Goal: Information Seeking & Learning: Learn about a topic

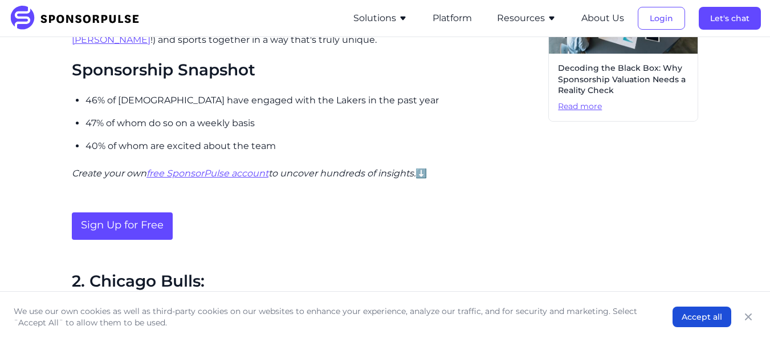
scroll to position [475, 0]
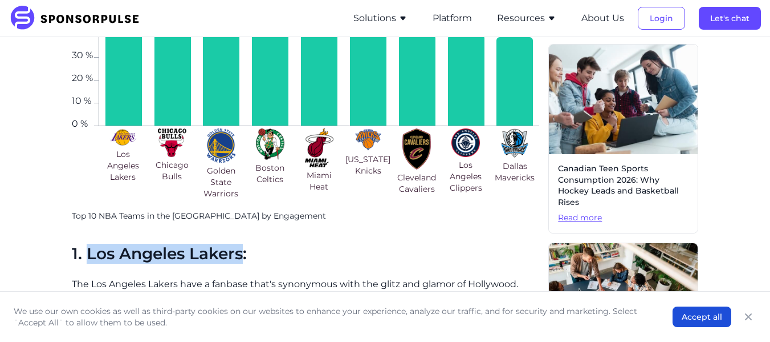
drag, startPoint x: 778, startPoint y: 108, endPoint x: 244, endPoint y: 263, distance: 556.2
click at [244, 263] on h2 "1. Los Angeles Lakers:" at bounding box center [306, 253] width 468 height 19
copy h2 "Los Angeles Lakers"
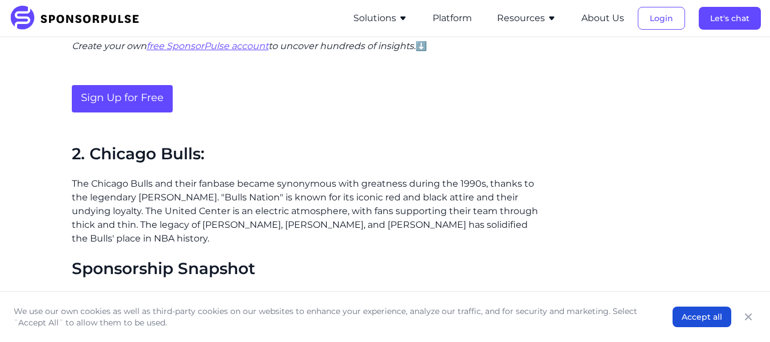
scroll to position [897, 0]
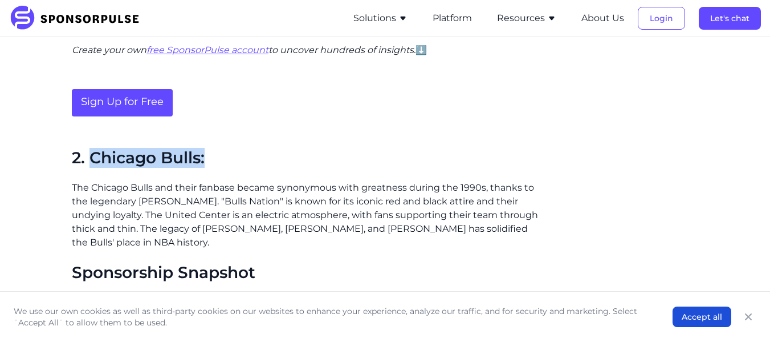
drag, startPoint x: 91, startPoint y: 159, endPoint x: 220, endPoint y: 148, distance: 129.3
click at [220, 148] on h2 "2. Chicago Bulls:" at bounding box center [306, 157] width 468 height 19
copy h2 "Chicago Bulls:"
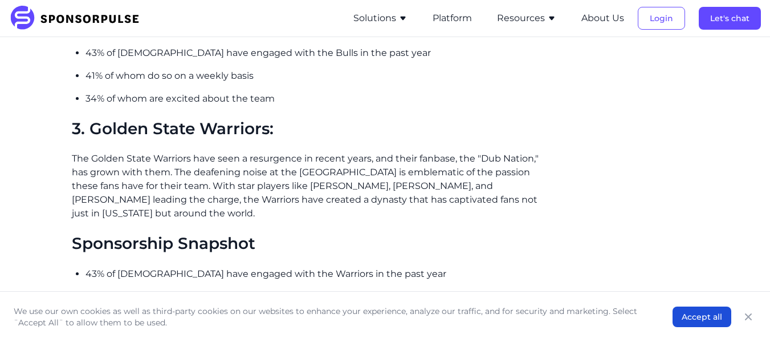
scroll to position [1151, 0]
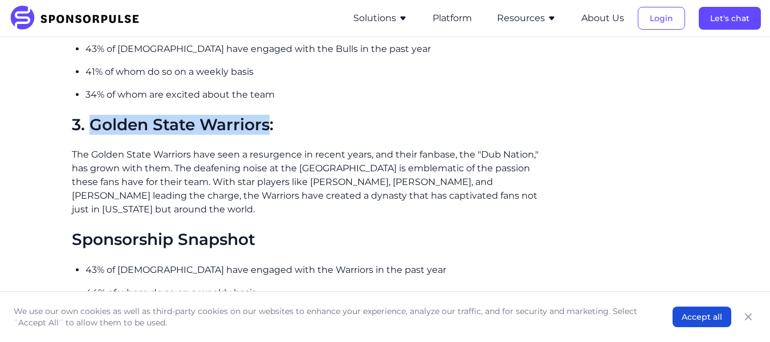
drag, startPoint x: 89, startPoint y: 119, endPoint x: 269, endPoint y: 122, distance: 179.7
click at [269, 122] on h2 "3. Golden State Warriors:" at bounding box center [306, 124] width 468 height 19
copy h2 "Golden State Warriors"
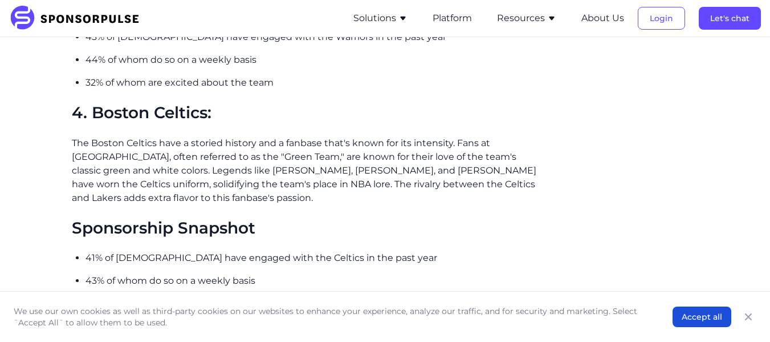
scroll to position [1392, 0]
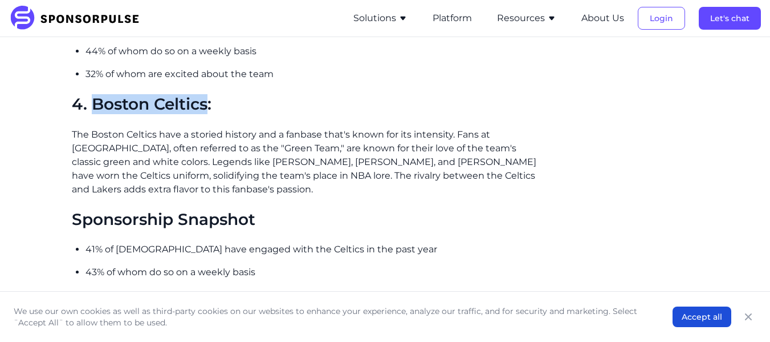
drag, startPoint x: 94, startPoint y: 99, endPoint x: 210, endPoint y: 111, distance: 116.9
click at [210, 111] on h2 "4. Boston Celtics:" at bounding box center [306, 104] width 468 height 19
copy h2 "Boston Celtics"
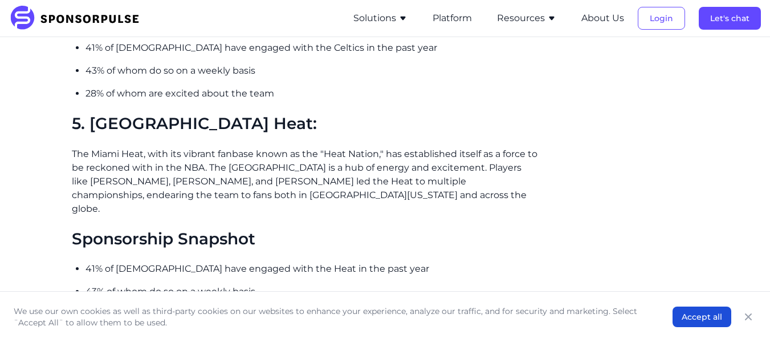
scroll to position [1598, 0]
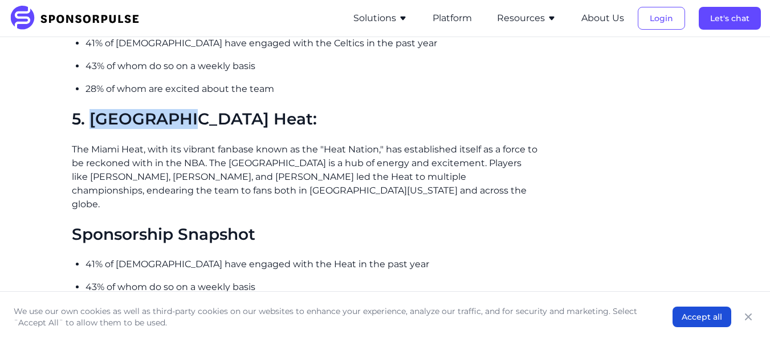
drag, startPoint x: 88, startPoint y: 116, endPoint x: 183, endPoint y: 117, distance: 95.2
click at [183, 117] on h2 "5. [GEOGRAPHIC_DATA] Heat:" at bounding box center [306, 118] width 468 height 19
copy h2 "Miami Heat"
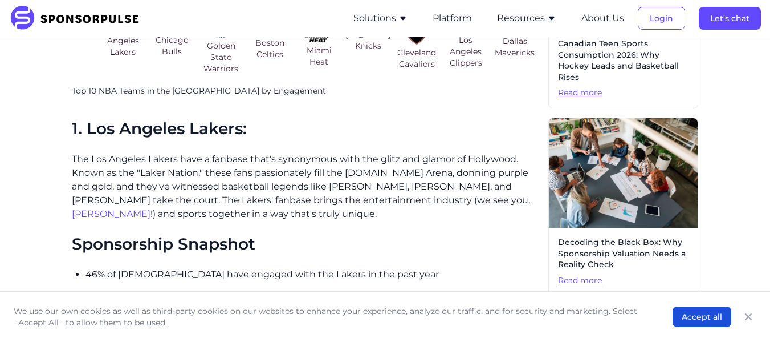
scroll to position [598, 0]
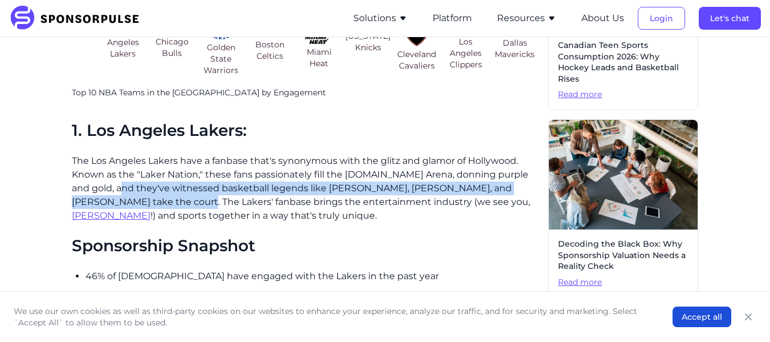
drag, startPoint x: 117, startPoint y: 182, endPoint x: 142, endPoint y: 202, distance: 31.3
click at [142, 202] on p "The Los Angeles Lakers have a fanbase that's synonymous with the glitz and glam…" at bounding box center [306, 188] width 468 height 68
copy p "they've witnessed basketball legends like Magic Johnson, Shaquille O'Neal, and …"
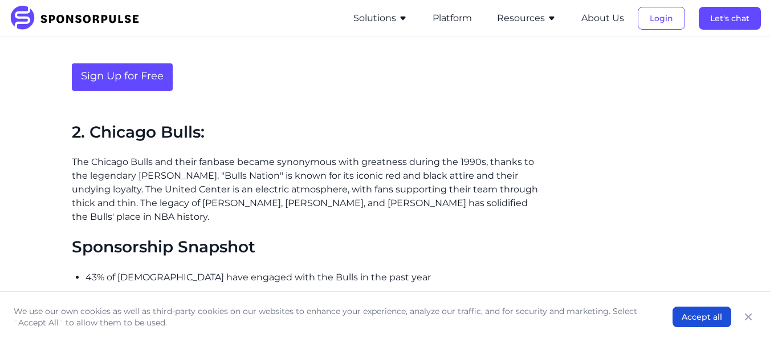
scroll to position [922, 0]
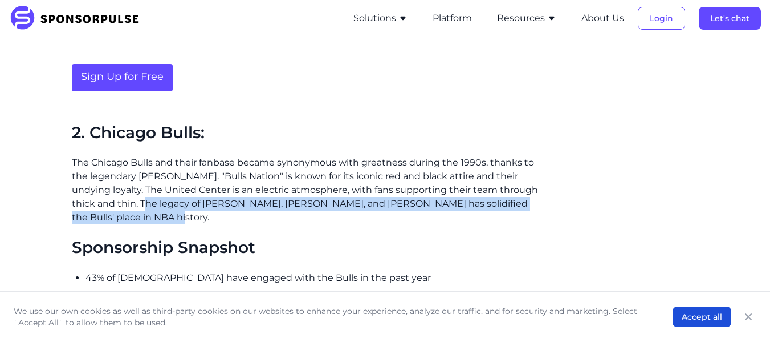
drag, startPoint x: 140, startPoint y: 204, endPoint x: 139, endPoint y: 219, distance: 14.9
click at [139, 219] on p "The Chicago Bulls and their fanbase became synonymous with greatness during the…" at bounding box center [306, 190] width 468 height 68
copy p "The legacy of Jordan, Scottie Pippen, and Derrick Rose has solidified the Bulls…"
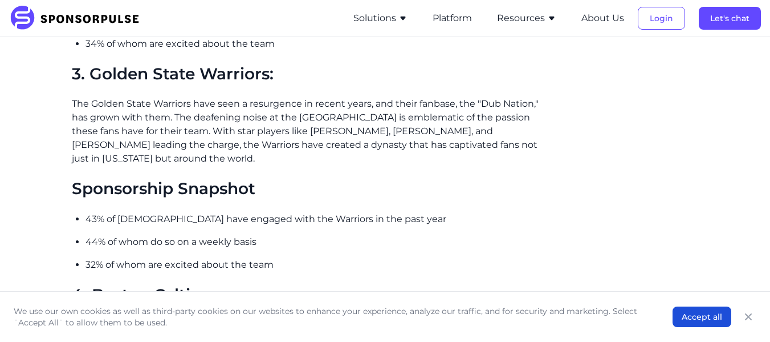
scroll to position [1215, 0]
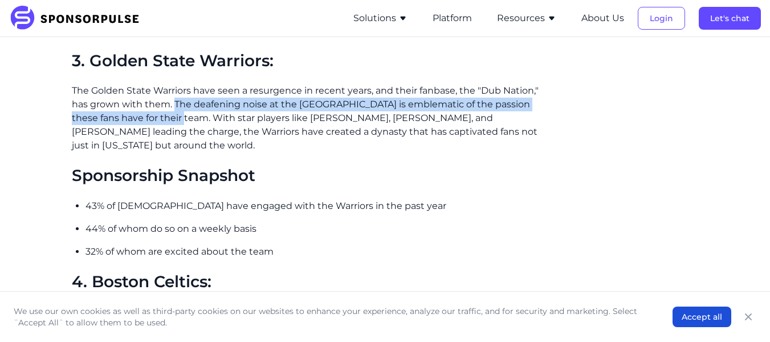
drag, startPoint x: 174, startPoint y: 104, endPoint x: 181, endPoint y: 120, distance: 17.1
click at [181, 120] on p "The Golden State Warriors have seen a resurgence in recent years, and their fan…" at bounding box center [306, 118] width 468 height 68
copy p "The deafening noise at the Chase Center is emblematic of the passion these fans…"
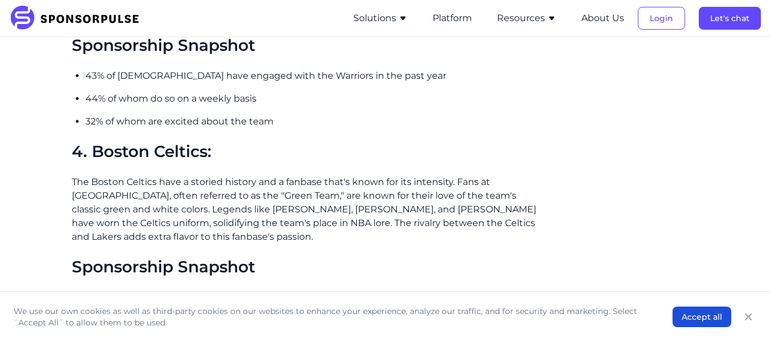
scroll to position [1343, 0]
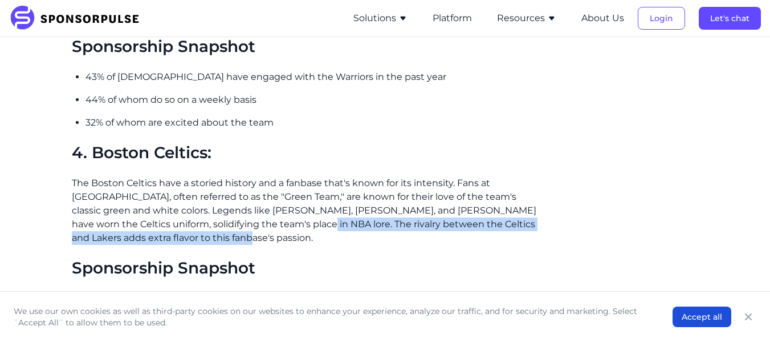
drag, startPoint x: 255, startPoint y: 224, endPoint x: 178, endPoint y: 237, distance: 77.6
click at [178, 237] on p "The Boston Celtics have a storied history and a fanbase that's known for its in…" at bounding box center [306, 210] width 468 height 68
copy p "The rivalry between the Celtics and Lakers adds extra flavor to this fanbase's …"
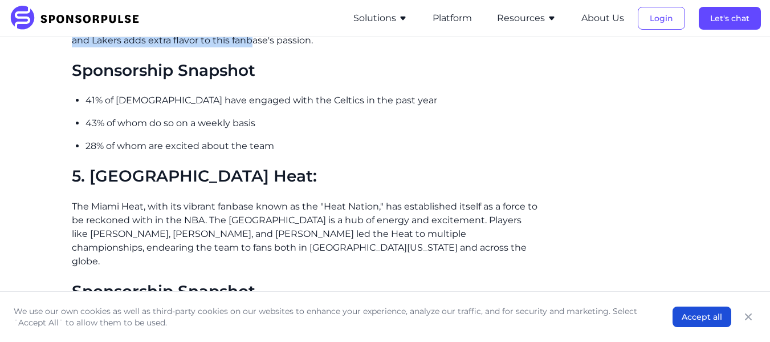
scroll to position [1544, 0]
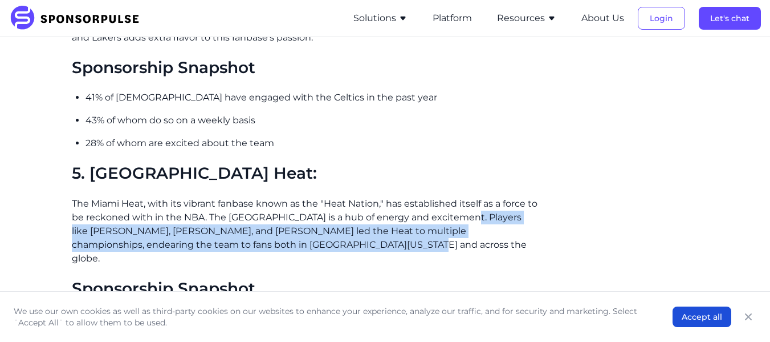
drag, startPoint x: 460, startPoint y: 216, endPoint x: 327, endPoint y: 249, distance: 136.9
click at [327, 249] on p "The Miami Heat, with its vibrant fanbase known as the "Heat Nation," has establ…" at bounding box center [306, 231] width 468 height 68
copy p "layers like Dwyane Wade, LeBron James, and Chris Bosh led the Heat to multiple …"
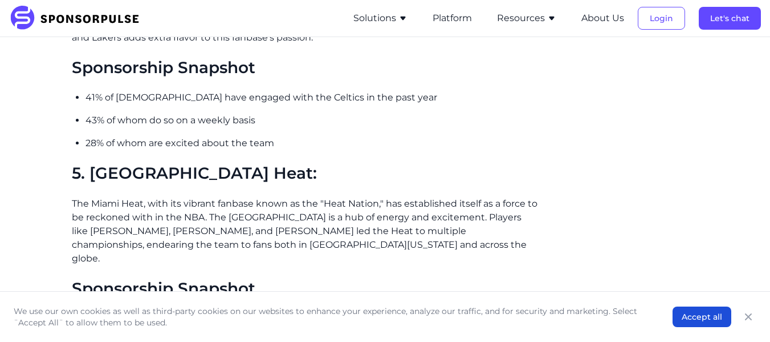
click at [499, 279] on h2 "Sponsorship Snapshot" at bounding box center [306, 288] width 468 height 19
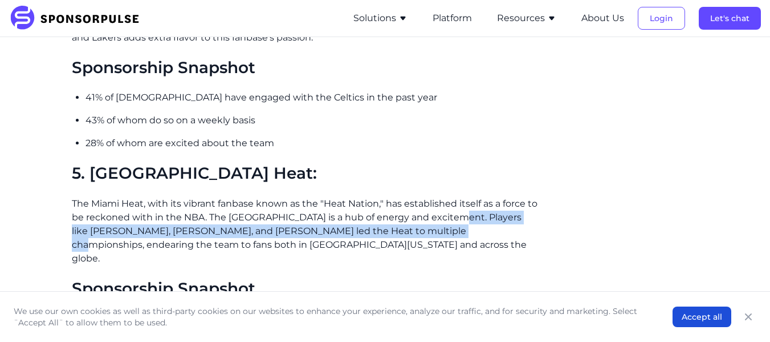
drag, startPoint x: 452, startPoint y: 210, endPoint x: 465, endPoint y: 230, distance: 23.9
click at [465, 230] on p "The Miami Heat, with its vibrant fanbase known as the "Heat Nation," has establ…" at bounding box center [306, 231] width 468 height 68
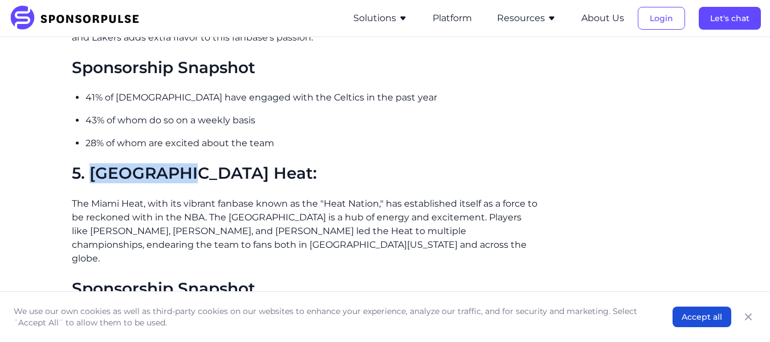
drag, startPoint x: 91, startPoint y: 171, endPoint x: 185, endPoint y: 170, distance: 93.5
click at [185, 170] on h2 "5. [GEOGRAPHIC_DATA] Heat:" at bounding box center [306, 173] width 468 height 19
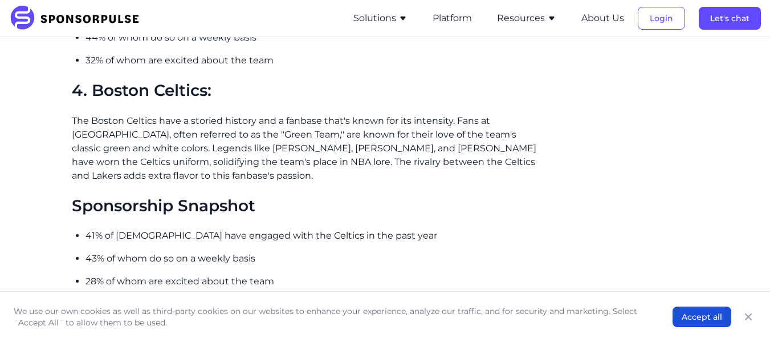
scroll to position [1404, 0]
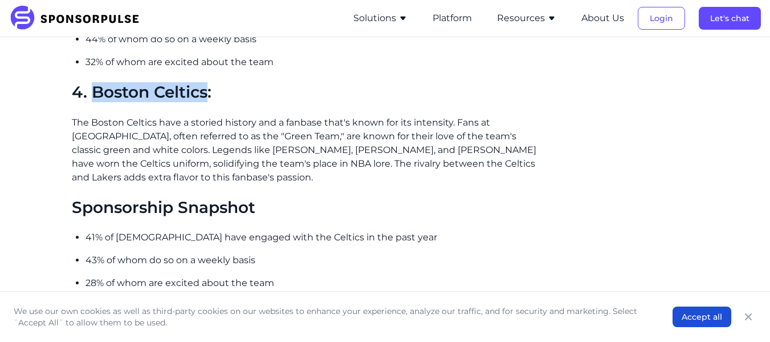
drag, startPoint x: 93, startPoint y: 92, endPoint x: 208, endPoint y: 83, distance: 115.5
click at [208, 83] on h2 "4. Boston Celtics:" at bounding box center [306, 92] width 468 height 19
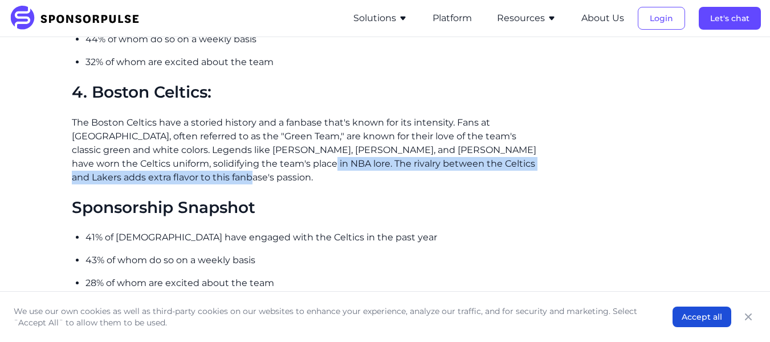
drag, startPoint x: 256, startPoint y: 162, endPoint x: 261, endPoint y: 182, distance: 20.6
click at [261, 182] on p "The Boston Celtics have a storied history and a fanbase that's known for its in…" at bounding box center [306, 150] width 468 height 68
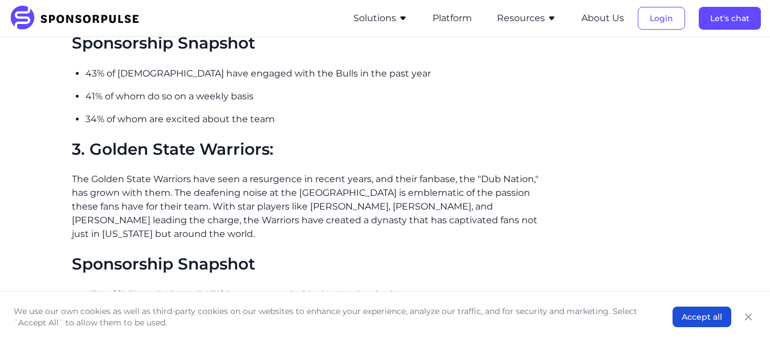
scroll to position [1119, 0]
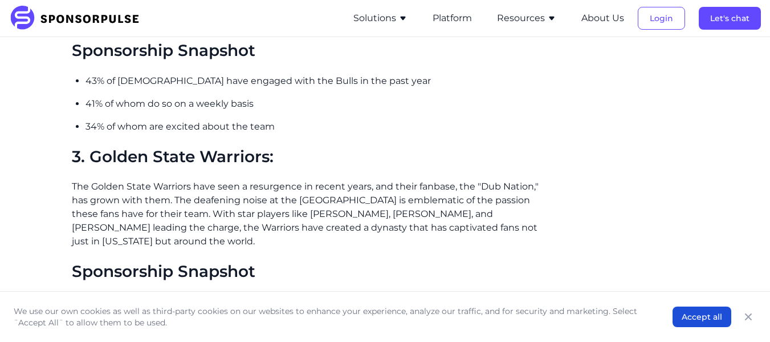
drag, startPoint x: 99, startPoint y: 156, endPoint x: 80, endPoint y: 154, distance: 19.0
click at [94, 156] on h2 "3. Golden State Warriors:" at bounding box center [306, 156] width 468 height 19
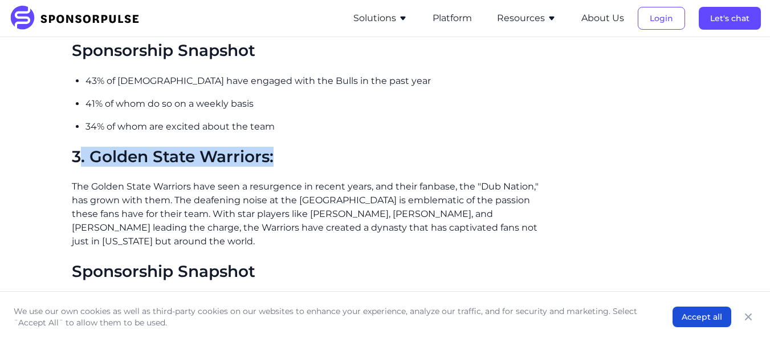
drag, startPoint x: 84, startPoint y: 154, endPoint x: 311, endPoint y: 172, distance: 227.6
click at [311, 172] on div "The excitement and passion of NBA fans play a significant role in making basket…" at bounding box center [306, 88] width 468 height 1718
click at [105, 154] on h2 "3. Golden State Warriors:" at bounding box center [306, 156] width 468 height 19
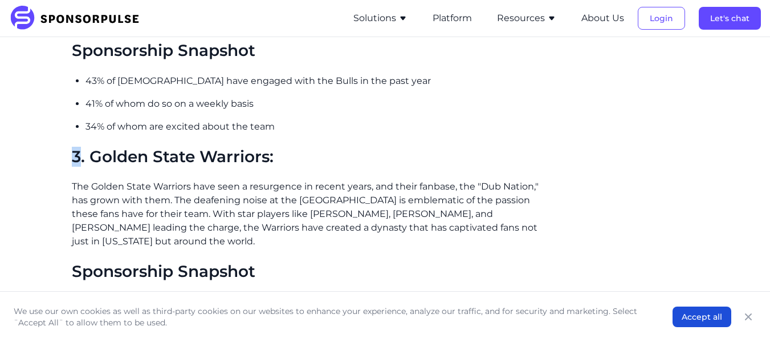
click at [111, 152] on h2 "3. Golden State Warriors:" at bounding box center [306, 156] width 468 height 19
click at [98, 156] on h2 "3. Golden State Warriors:" at bounding box center [306, 156] width 468 height 19
click at [92, 155] on h2 "3. Golden State Warriors:" at bounding box center [306, 156] width 468 height 19
click at [96, 157] on h2 "3. Golden State Warriors:" at bounding box center [306, 156] width 468 height 19
click at [90, 193] on p "The Golden State Warriors have seen a resurgence in recent years, and their fan…" at bounding box center [306, 214] width 468 height 68
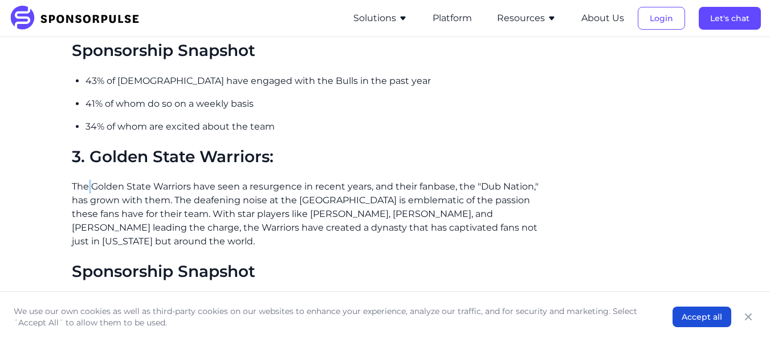
click at [90, 193] on p "The Golden State Warriors have seen a resurgence in recent years, and their fan…" at bounding box center [306, 214] width 468 height 68
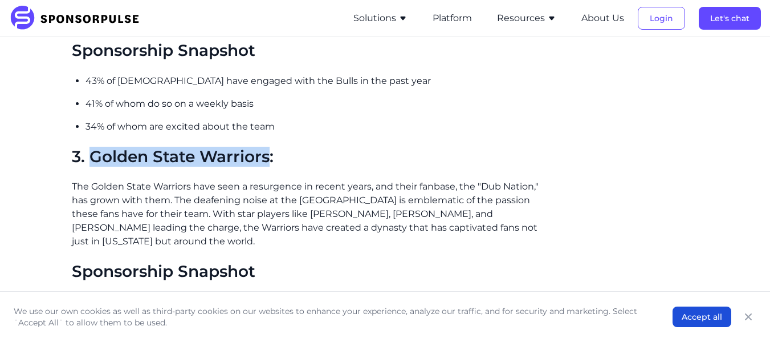
drag, startPoint x: 94, startPoint y: 160, endPoint x: 267, endPoint y: 171, distance: 174.3
click at [267, 171] on div "The excitement and passion of NBA fans play a significant role in making basket…" at bounding box center [306, 88] width 468 height 1718
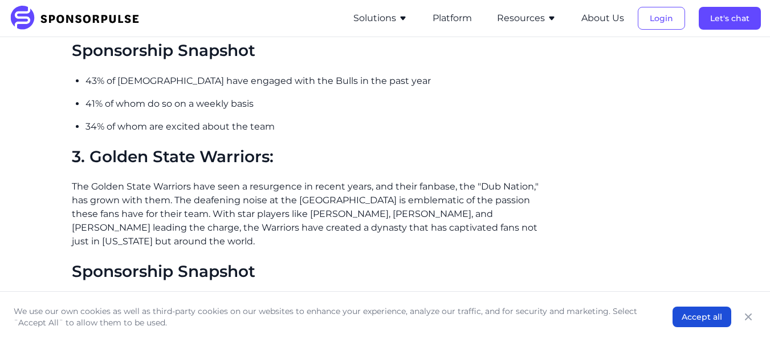
click at [315, 200] on p "The Golden State Warriors have seen a resurgence in recent years, and their fan…" at bounding box center [306, 214] width 468 height 68
drag, startPoint x: 178, startPoint y: 196, endPoint x: 177, endPoint y: 202, distance: 5.8
click at [177, 202] on p "The Golden State Warriors have seen a resurgence in recent years, and their fan…" at bounding box center [306, 214] width 468 height 68
click at [177, 198] on p "The Golden State Warriors have seen a resurgence in recent years, and their fan…" at bounding box center [306, 214] width 468 height 68
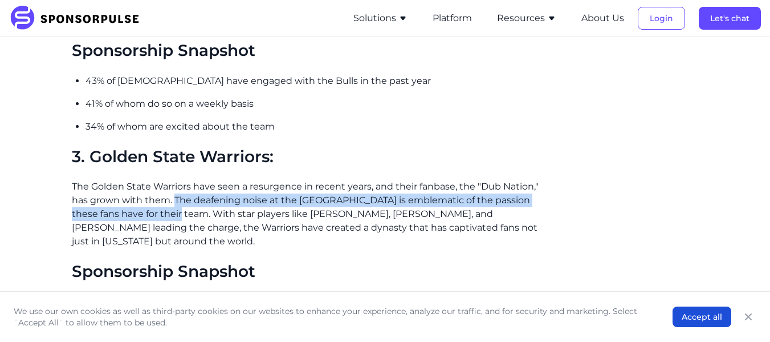
drag, startPoint x: 176, startPoint y: 198, endPoint x: 179, endPoint y: 209, distance: 11.2
click at [179, 209] on p "The Golden State Warriors have seen a resurgence in recent years, and their fan…" at bounding box center [306, 214] width 468 height 68
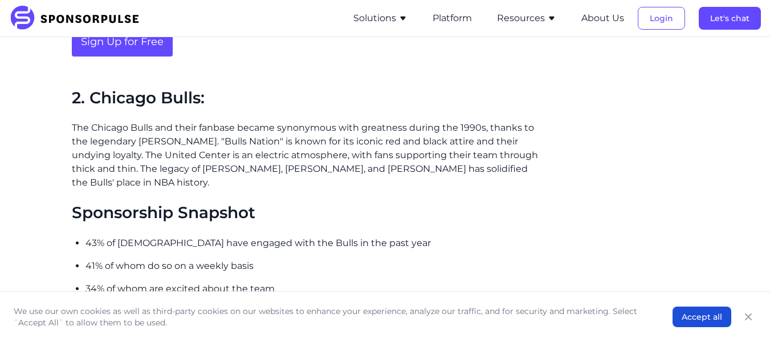
scroll to position [891, 0]
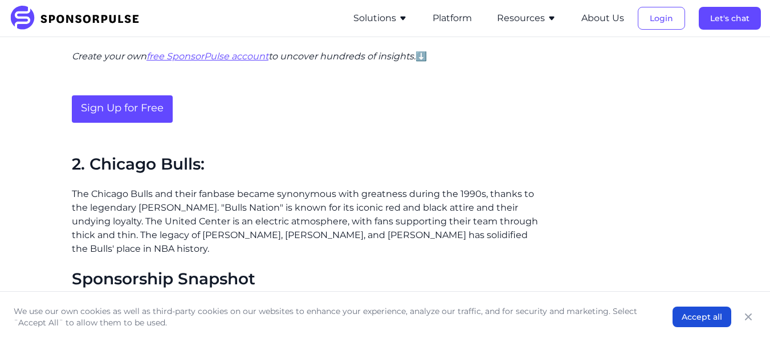
click at [101, 158] on h2 "2. Chicago Bulls:" at bounding box center [306, 164] width 468 height 19
drag, startPoint x: 92, startPoint y: 161, endPoint x: 202, endPoint y: 169, distance: 110.4
click at [202, 169] on h2 "2. Chicago Bulls:" at bounding box center [306, 164] width 468 height 19
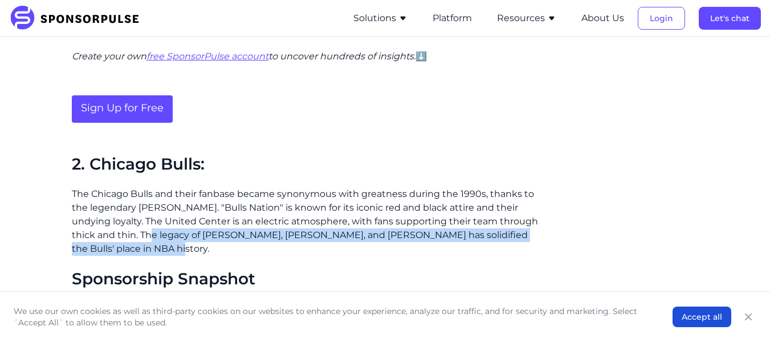
drag, startPoint x: 144, startPoint y: 232, endPoint x: 152, endPoint y: 245, distance: 15.7
click at [152, 245] on p "The Chicago Bulls and their fanbase became synonymous with greatness during the…" at bounding box center [306, 221] width 468 height 68
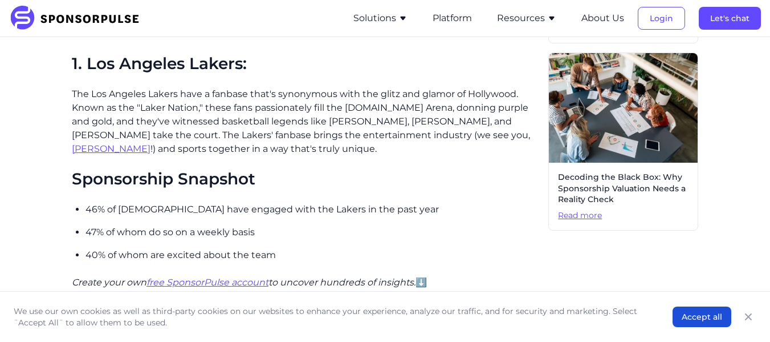
scroll to position [663, 0]
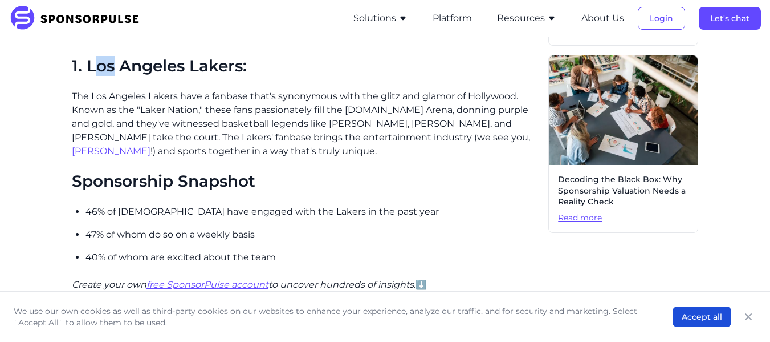
drag, startPoint x: 97, startPoint y: 62, endPoint x: 112, endPoint y: 66, distance: 15.5
click at [112, 66] on h2 "1. Los Angeles Lakers:" at bounding box center [306, 65] width 468 height 19
click at [84, 65] on h2 "1. Los Angeles Lakers:" at bounding box center [306, 65] width 468 height 19
drag, startPoint x: 88, startPoint y: 64, endPoint x: 198, endPoint y: 60, distance: 110.1
click at [198, 60] on h2 "1. Los Angeles Lakers:" at bounding box center [306, 65] width 468 height 19
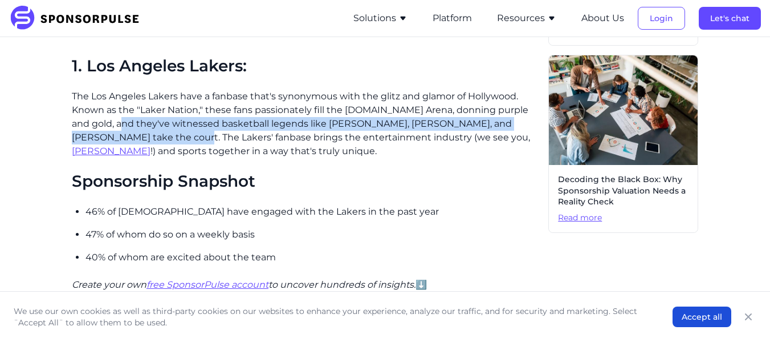
drag, startPoint x: 117, startPoint y: 121, endPoint x: 138, endPoint y: 135, distance: 25.5
click at [138, 135] on p "The Los Angeles Lakers have a fanbase that's synonymous with the glitz and glam…" at bounding box center [306, 124] width 468 height 68
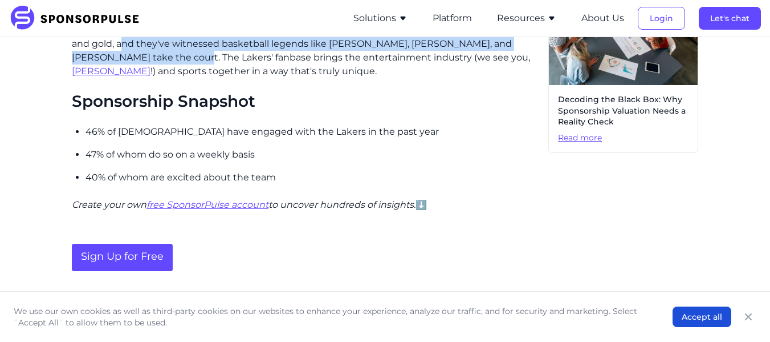
scroll to position [891, 0]
